Goal: Task Accomplishment & Management: Manage account settings

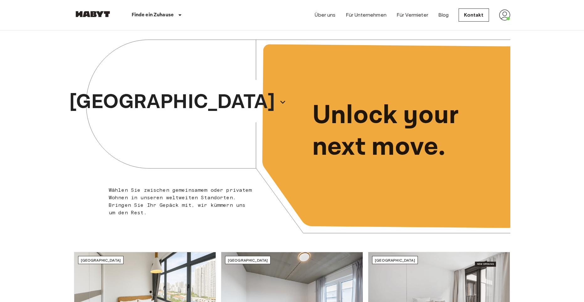
click at [505, 15] on img at bounding box center [504, 14] width 11 height 11
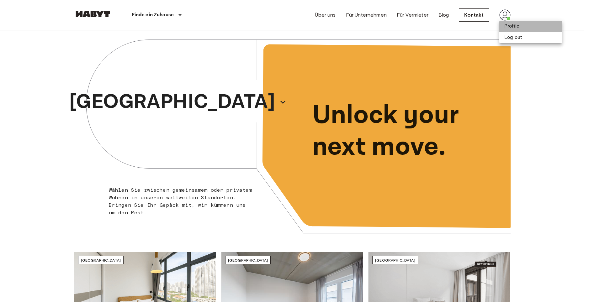
click at [508, 26] on li "Profile" at bounding box center [530, 26] width 63 height 11
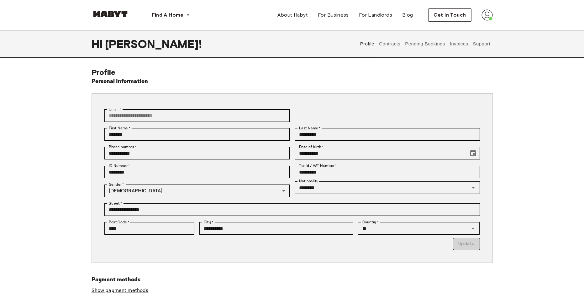
click at [389, 48] on button "Contracts" at bounding box center [389, 44] width 23 height 28
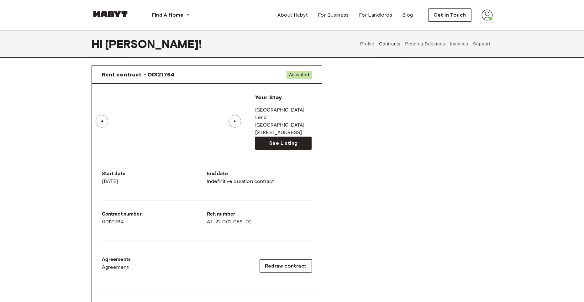
scroll to position [31, 0]
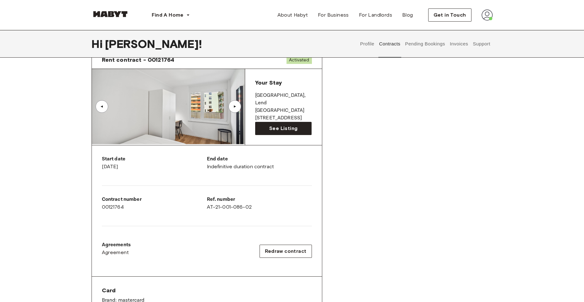
click at [235, 107] on div "▲" at bounding box center [235, 107] width 6 height 4
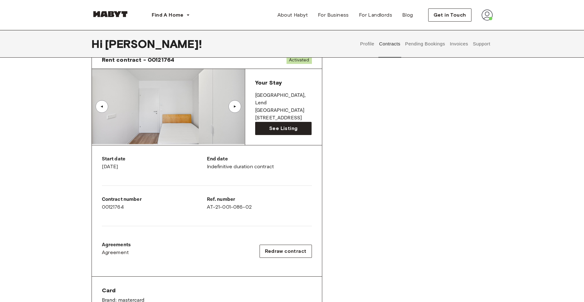
click at [235, 107] on div "▲" at bounding box center [235, 107] width 6 height 4
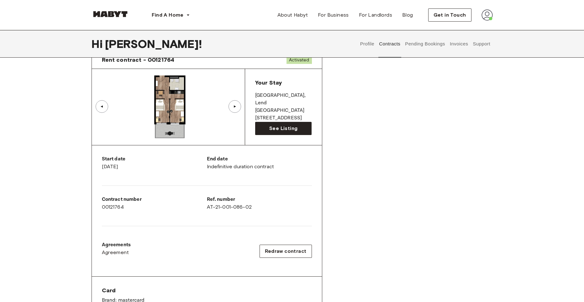
click at [235, 107] on div "▲" at bounding box center [235, 107] width 6 height 4
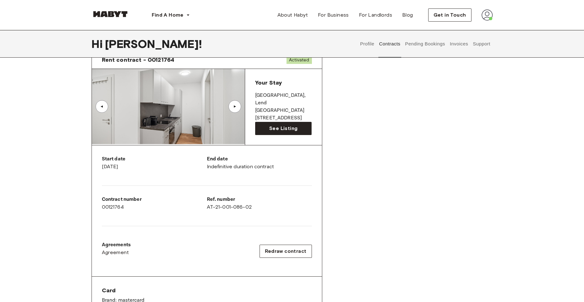
click at [235, 107] on div "▲" at bounding box center [235, 107] width 6 height 4
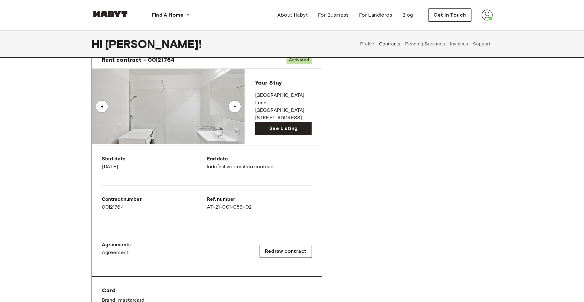
click at [235, 107] on div "▲" at bounding box center [235, 107] width 6 height 4
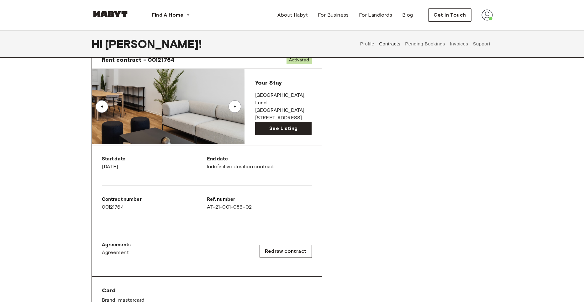
click at [235, 107] on div "▲" at bounding box center [235, 107] width 6 height 4
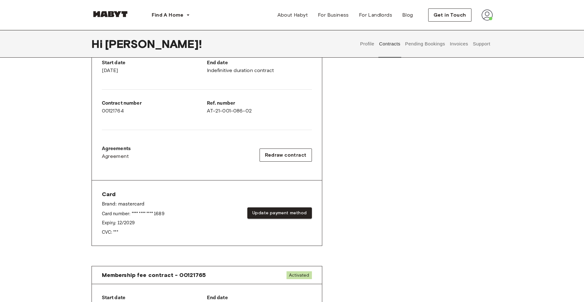
scroll to position [125, 0]
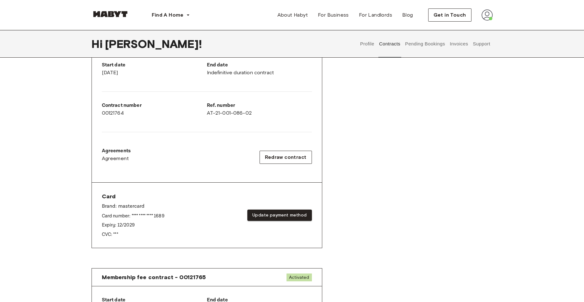
click at [422, 47] on button "Pending Bookings" at bounding box center [425, 44] width 42 height 28
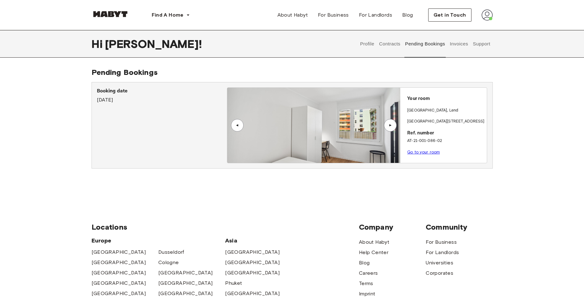
click at [390, 122] on div "▲" at bounding box center [390, 125] width 13 height 13
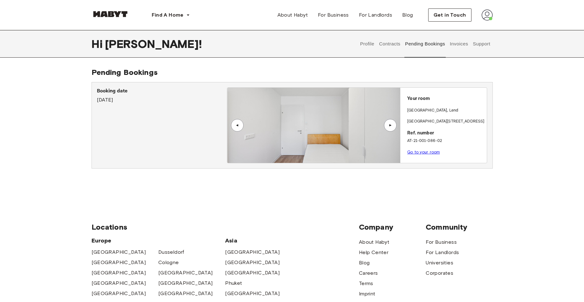
click at [390, 122] on div "▲" at bounding box center [390, 125] width 13 height 13
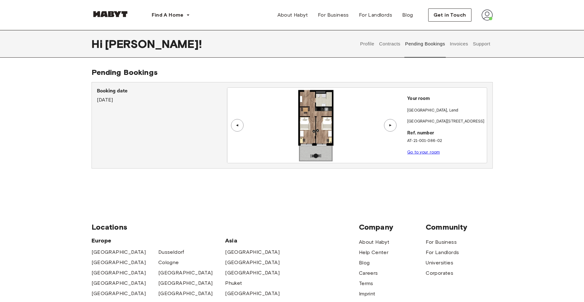
click at [390, 122] on div "▲" at bounding box center [390, 125] width 13 height 13
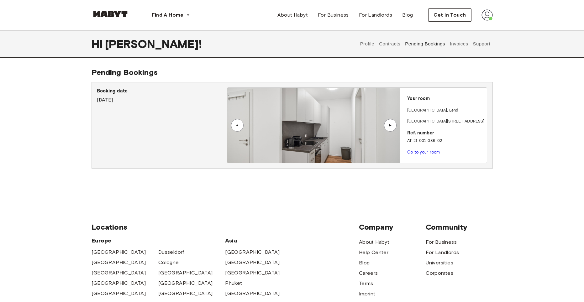
click at [460, 50] on button "Invoices" at bounding box center [459, 44] width 20 height 28
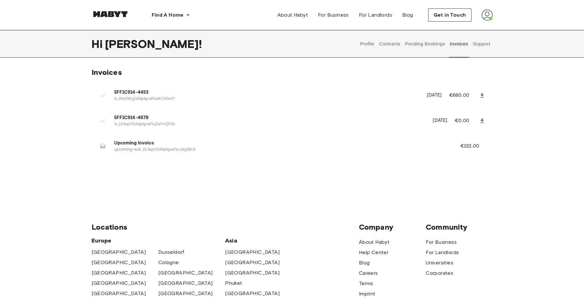
click at [477, 42] on button "Support" at bounding box center [481, 44] width 19 height 28
